Goal: Communication & Community: Answer question/provide support

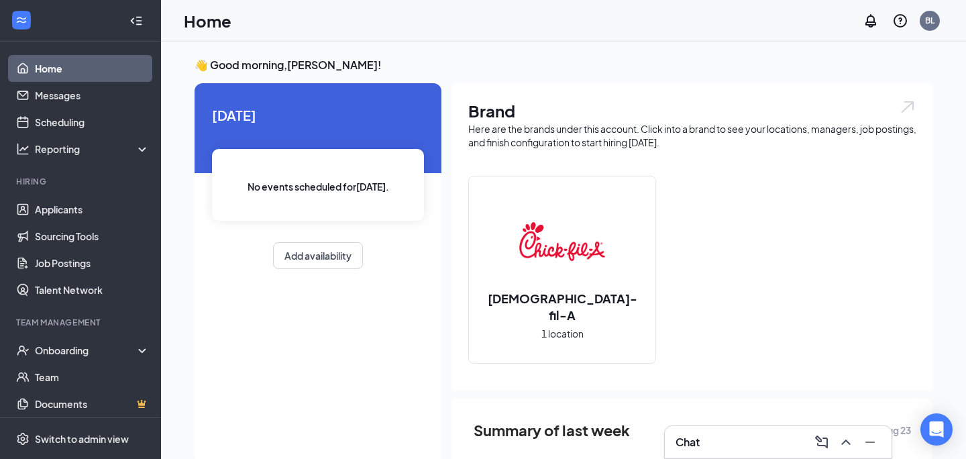
click at [717, 440] on div "Chat" at bounding box center [778, 441] width 205 height 21
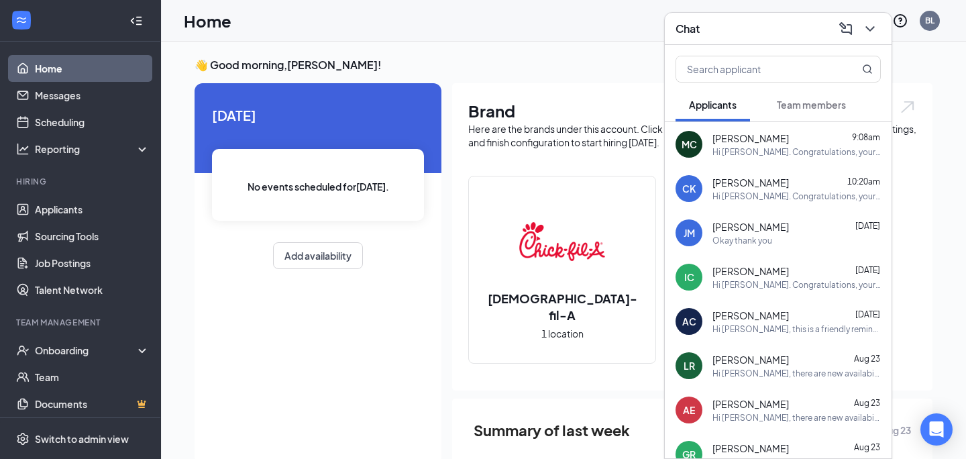
click at [760, 231] on span "[PERSON_NAME]" at bounding box center [751, 226] width 77 height 13
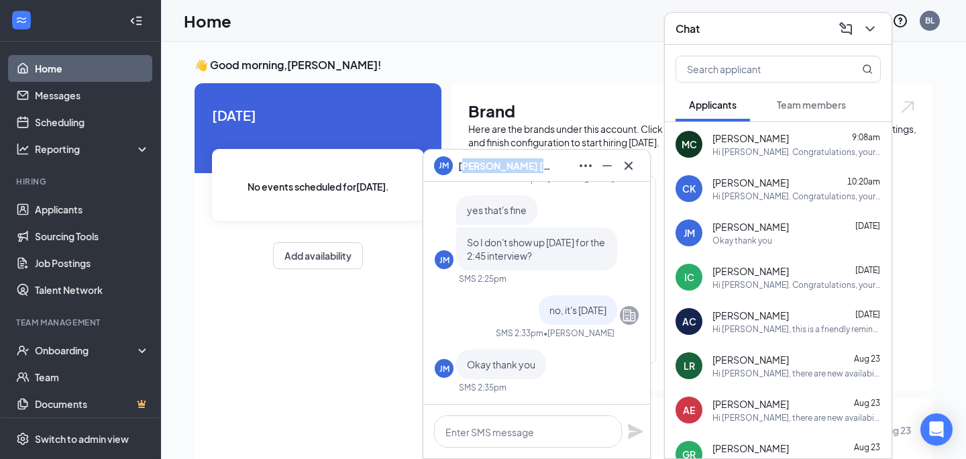
drag, startPoint x: 461, startPoint y: 163, endPoint x: 508, endPoint y: 166, distance: 47.1
click at [529, 166] on span "[PERSON_NAME]" at bounding box center [505, 165] width 94 height 15
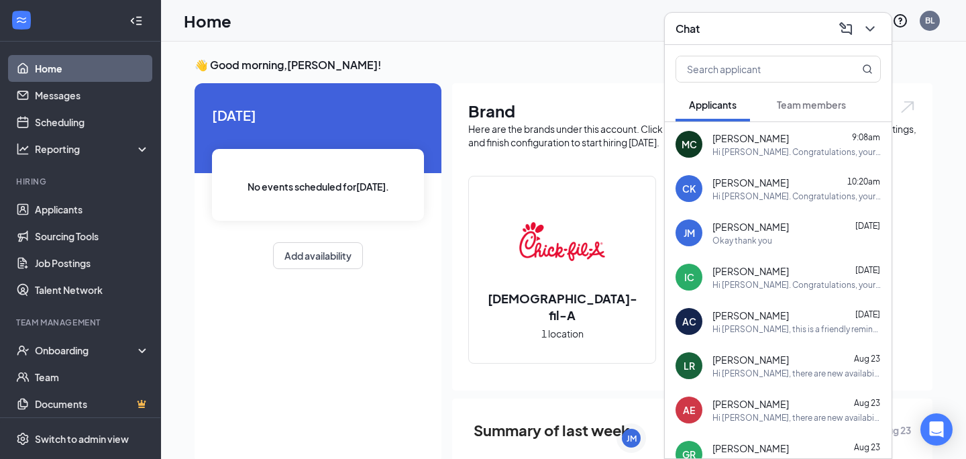
click at [485, 167] on div "Brand Here are the brands under this account. Click into a brand to see your lo…" at bounding box center [692, 236] width 480 height 307
click at [627, 436] on div "JM" at bounding box center [632, 438] width 10 height 11
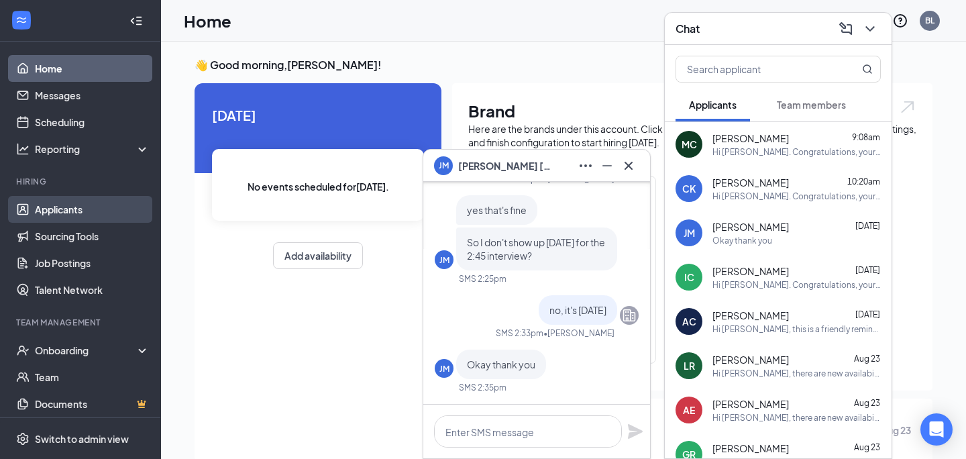
click at [68, 212] on link "Applicants" at bounding box center [92, 209] width 115 height 27
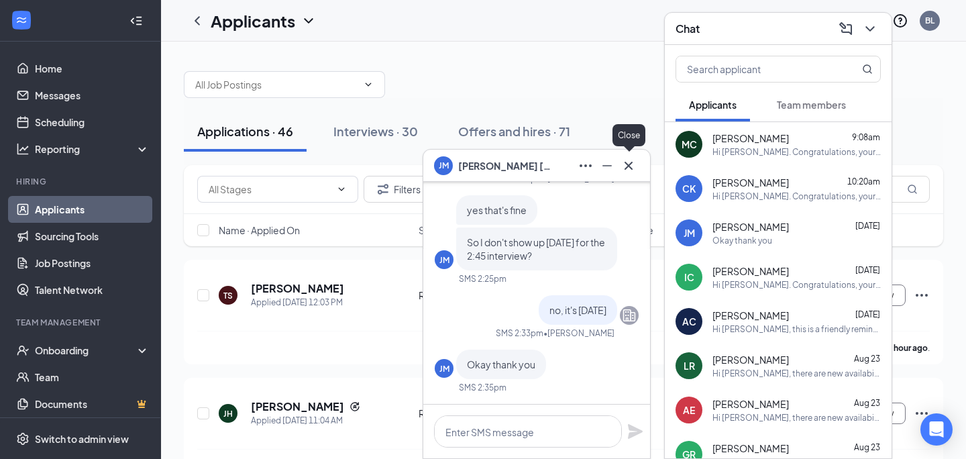
click at [631, 162] on icon "Cross" at bounding box center [629, 165] width 8 height 8
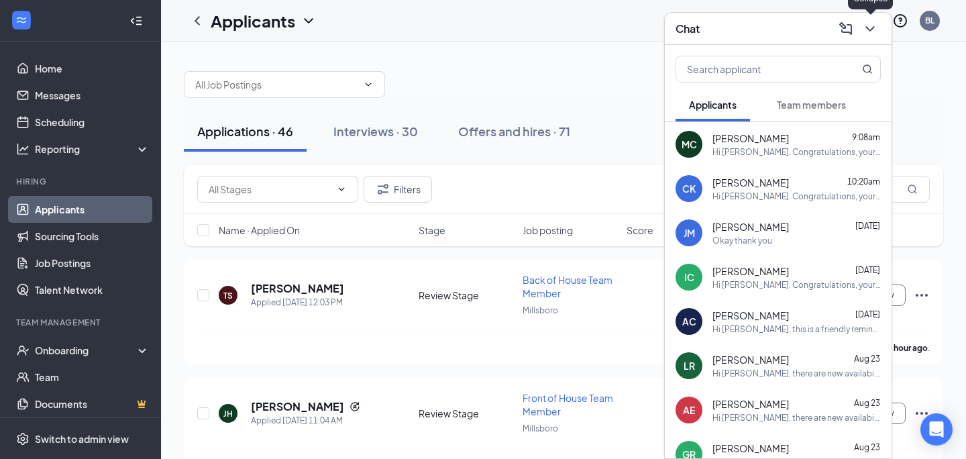
click at [870, 22] on icon "ChevronDown" at bounding box center [870, 29] width 16 height 16
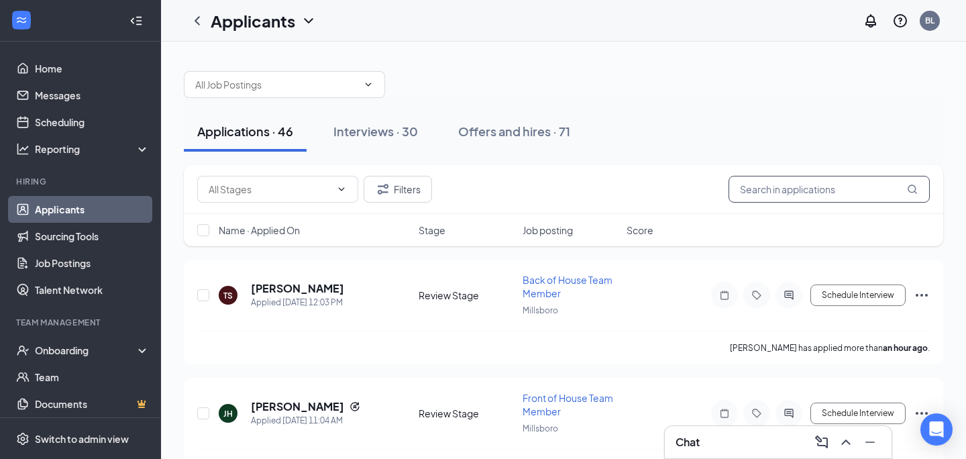
click at [830, 191] on input "text" at bounding box center [829, 189] width 201 height 27
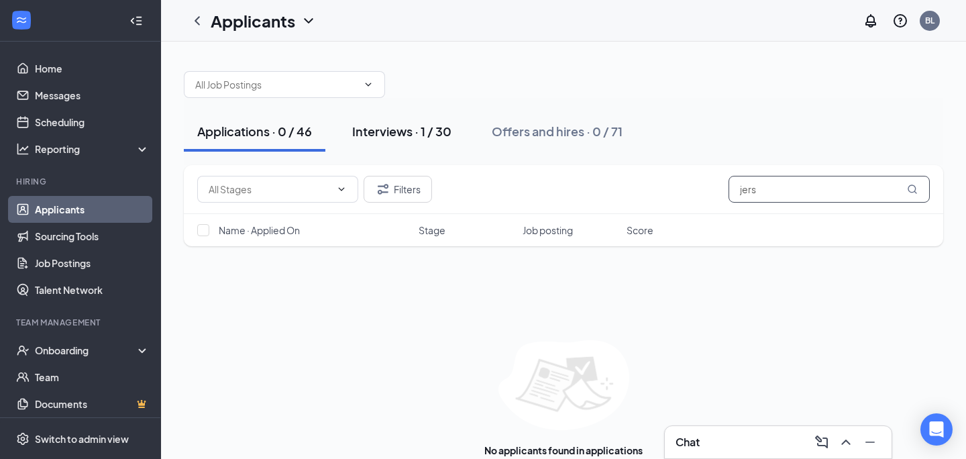
type input "jers"
click at [391, 136] on div "Interviews · 1 / 30" at bounding box center [401, 131] width 99 height 17
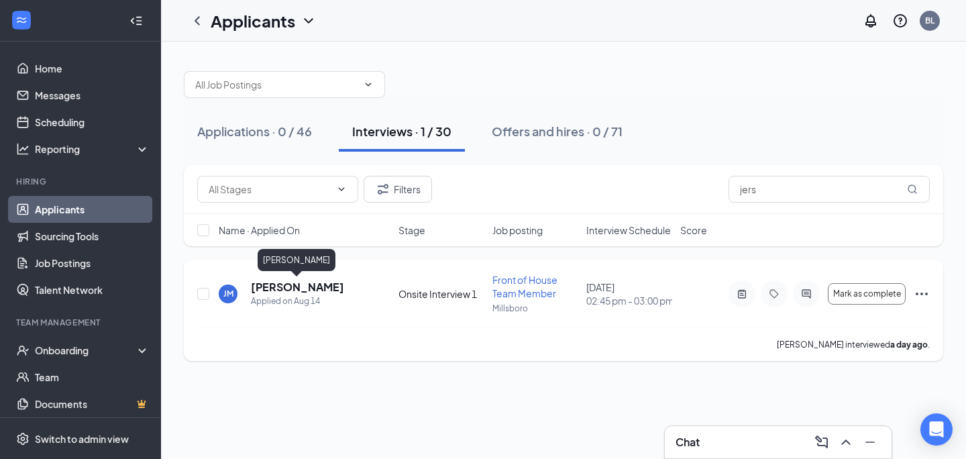
click at [310, 287] on h5 "[PERSON_NAME]" at bounding box center [297, 287] width 93 height 15
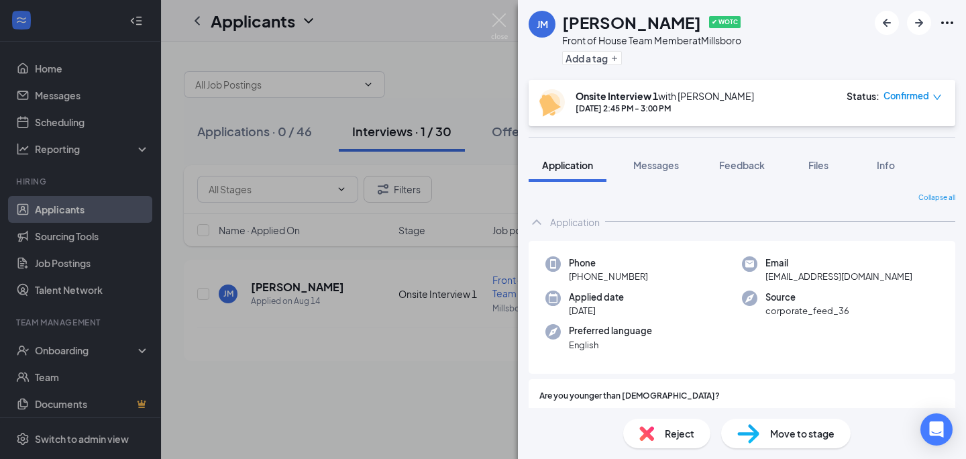
drag, startPoint x: 564, startPoint y: 27, endPoint x: 744, endPoint y: 30, distance: 180.5
click at [701, 30] on h1 "[PERSON_NAME]" at bounding box center [631, 22] width 139 height 23
copy h1 "[PERSON_NAME]"
click at [498, 10] on div "[PERSON_NAME] [PERSON_NAME] ✔ WOTC Front of House Team Member at [GEOGRAPHIC_DA…" at bounding box center [483, 229] width 966 height 459
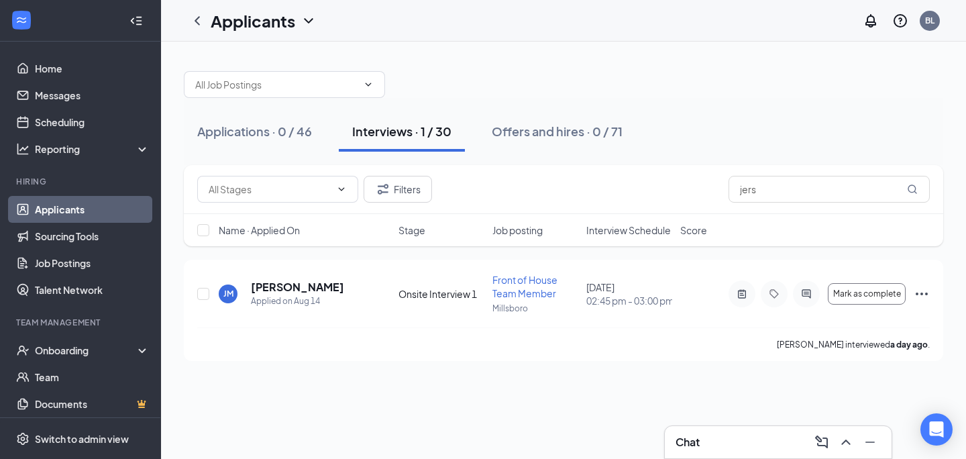
click at [692, 439] on h3 "Chat" at bounding box center [688, 442] width 24 height 15
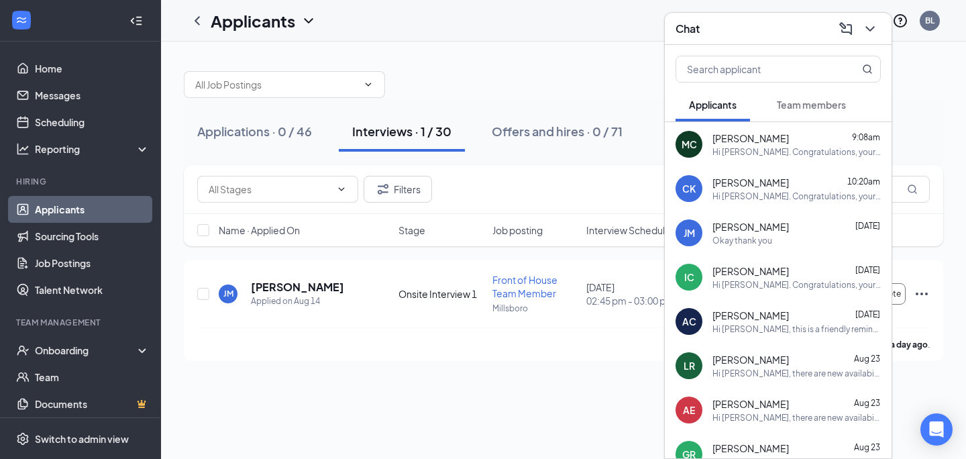
click at [754, 240] on div "Okay thank you" at bounding box center [743, 240] width 60 height 11
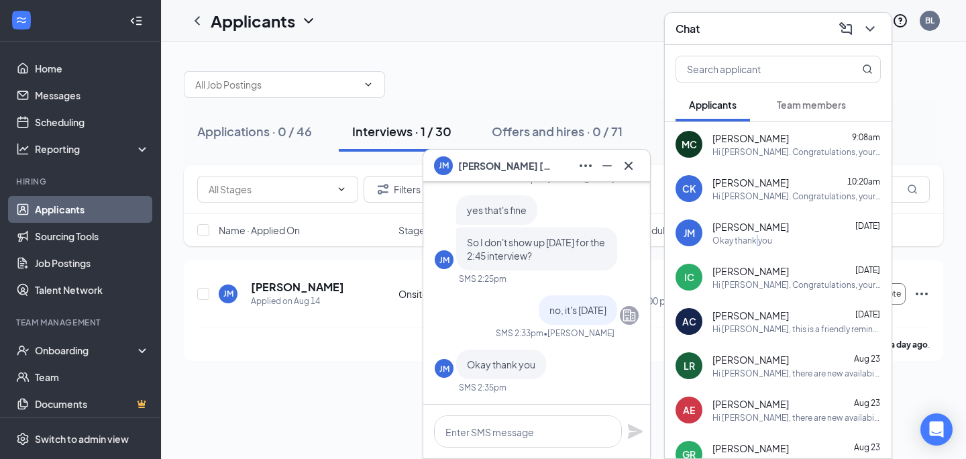
click at [754, 240] on div "Okay thank you" at bounding box center [743, 240] width 60 height 11
click at [521, 433] on textarea at bounding box center [528, 431] width 188 height 32
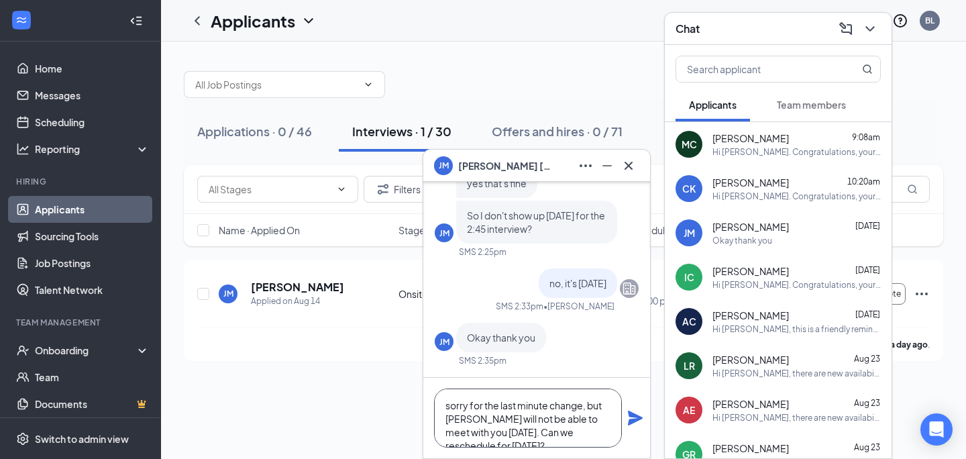
type textarea "sorry for the last minute change, but [PERSON_NAME] will not be able to meet wi…"
click at [633, 419] on icon "Plane" at bounding box center [635, 418] width 15 height 15
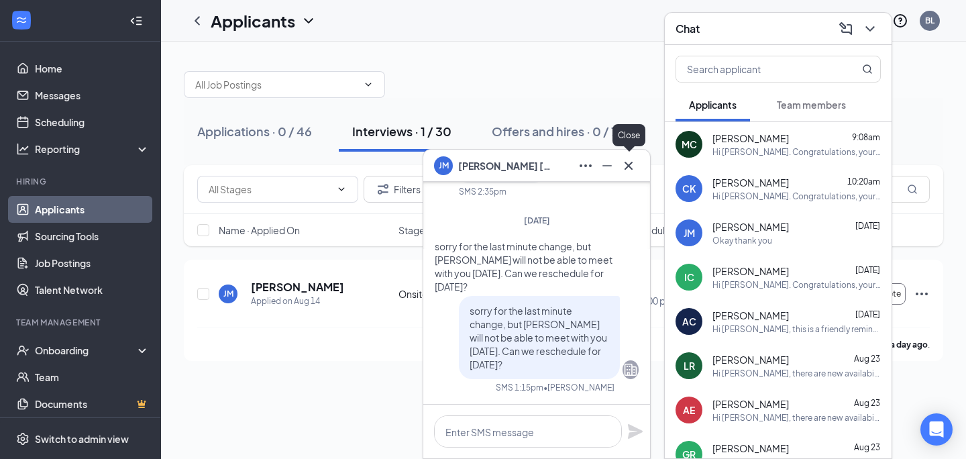
click at [636, 169] on icon "Cross" at bounding box center [629, 166] width 16 height 16
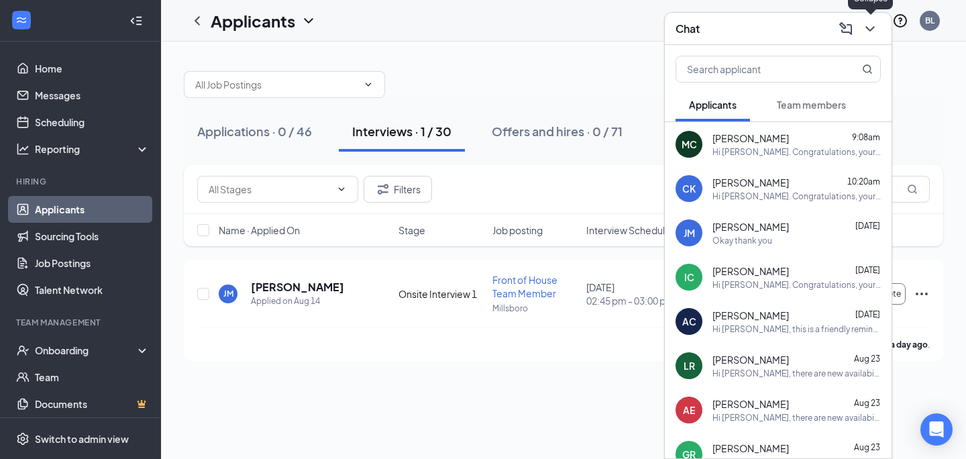
click at [878, 26] on button at bounding box center [870, 28] width 21 height 21
